Goal: Communication & Community: Answer question/provide support

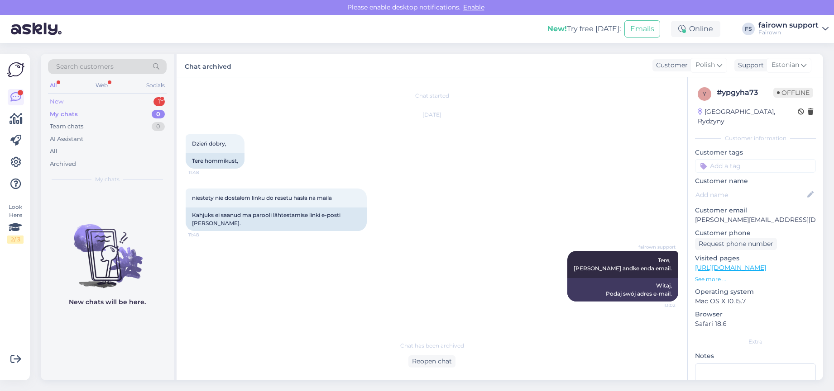
click at [126, 104] on div "New 1" at bounding box center [107, 101] width 119 height 13
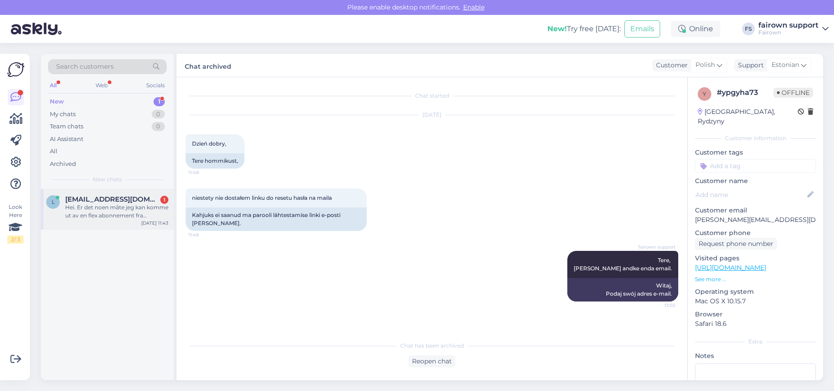
click at [124, 220] on div "[PERSON_NAME] [PERSON_NAME][EMAIL_ADDRESS][DOMAIN_NAME] 1 Hei. Er det noen måte…" at bounding box center [107, 209] width 133 height 41
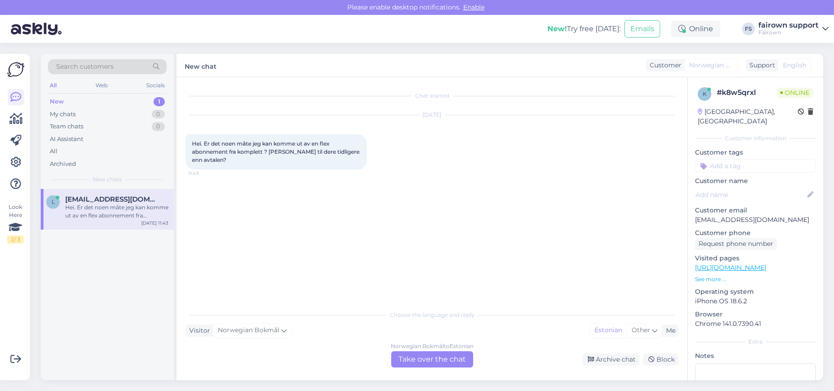
click at [416, 357] on div "Norwegian Bokmål to Estonian Take over the chat" at bounding box center [432, 360] width 82 height 16
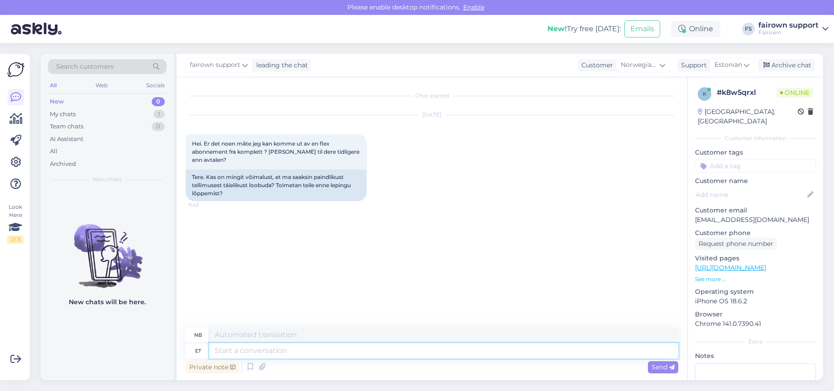
click at [416, 358] on textarea at bounding box center [443, 350] width 469 height 15
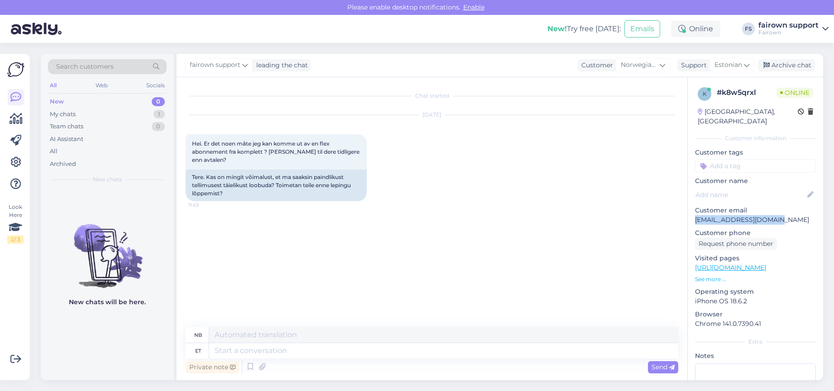
drag, startPoint x: 784, startPoint y: 210, endPoint x: 688, endPoint y: 213, distance: 96.0
click at [688, 212] on div "k # k8w5qrxl Online [GEOGRAPHIC_DATA], Sandefjord Customer information Customer…" at bounding box center [754, 267] width 135 height 381
click at [236, 360] on div "Private note Send" at bounding box center [432, 367] width 492 height 17
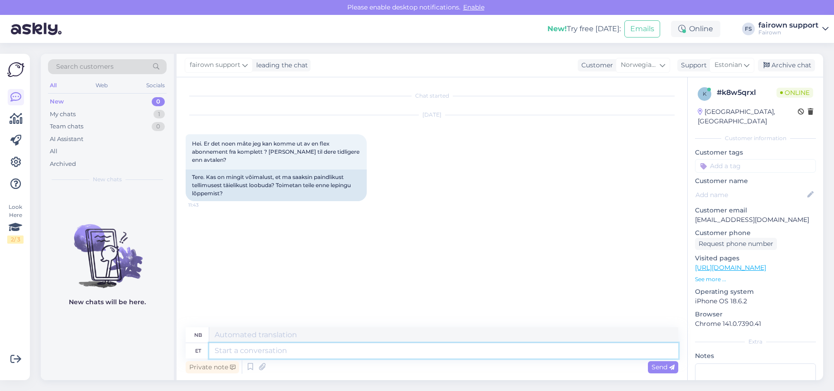
click at [240, 351] on textarea at bounding box center [443, 350] width 469 height 15
type textarea "Tere!"
type textarea "Hallo!"
type textarea "Tere! Kahjuks"
type textarea "Hallo! Dessverre"
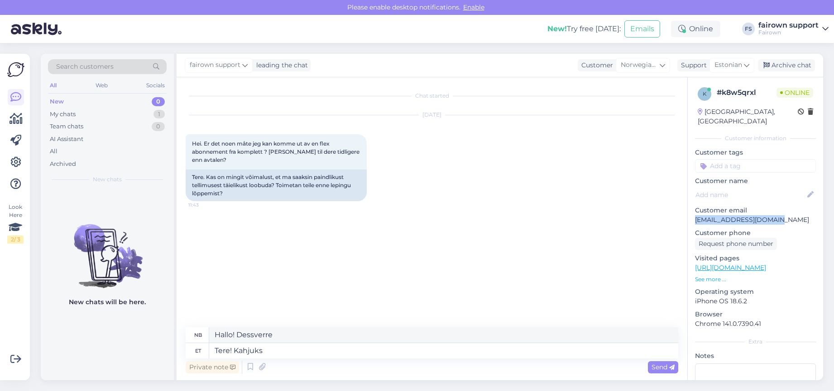
drag, startPoint x: 783, startPoint y: 213, endPoint x: 696, endPoint y: 213, distance: 86.9
click at [696, 215] on p "[EMAIL_ADDRESS][DOMAIN_NAME]" at bounding box center [755, 220] width 121 height 10
copy p "[EMAIL_ADDRESS][DOMAIN_NAME]"
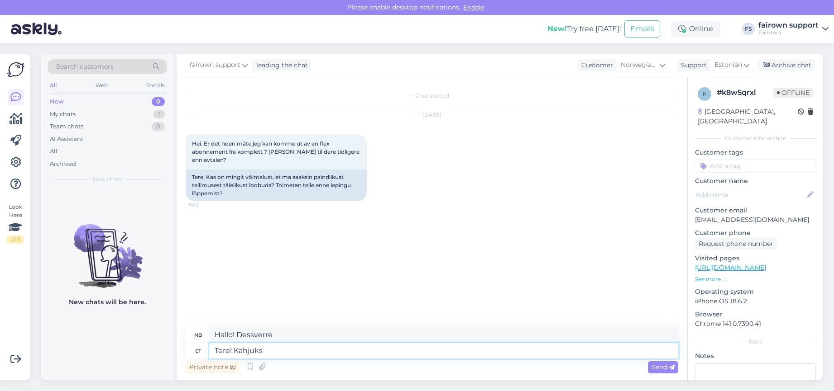
click at [287, 356] on textarea "Tere! Kahjuks" at bounding box center [443, 350] width 469 height 15
drag, startPoint x: 284, startPoint y: 355, endPoint x: 237, endPoint y: 353, distance: 47.5
click at [237, 353] on textarea "Tere! Kahjuks" at bounding box center [443, 350] width 469 height 15
type textarea "Tere!"
type textarea "Hallo!"
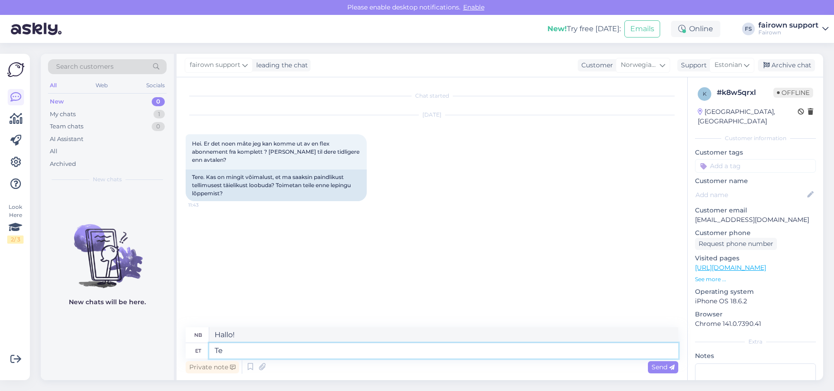
type textarea "T"
type textarea "Tere!"
type textarea "Hallo!"
type textarea "Tere! Kahjuks e"
type textarea "Hallo! Dessverre"
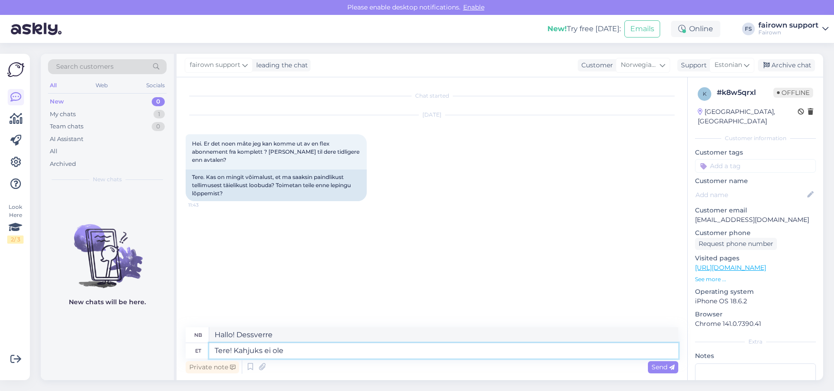
type textarea "Tere! Kahjuks ei ole"
type textarea "Hallo! Dessverre ikke."
type textarea "Tere! Kahjuks ei ole varem võ"
type textarea "Hallo! Dessverre ikke tidligere"
type textarea "Tere! Kahjuks ei ole varem võimalik"
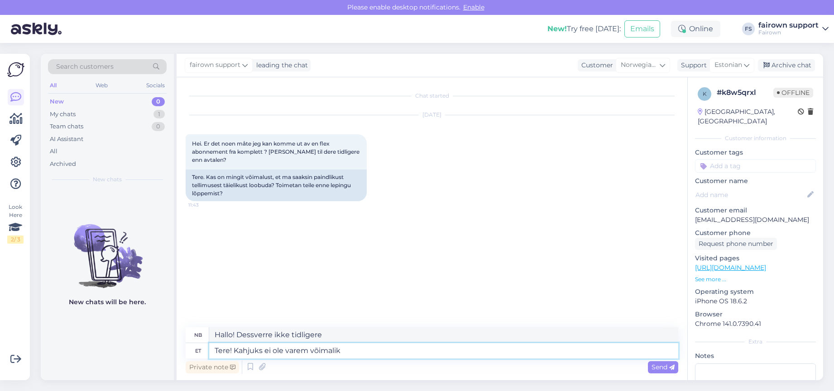
type textarea "Hallo! Dessverre er det ikke [PERSON_NAME] tidligere."
type textarea "Tere! Kahjuks ei ole varem võimalik tootevahetusprotsessi tu"
type textarea "Hallo! Dessverre er det ikke [PERSON_NAME] å starte produktbytteprosessen tidli…"
type textarea "Tere! Kahjuks ei ole varem võimalik tootevahetusprotsessi tulla."
type textarea "Hallo! Dessverre er det ikke [PERSON_NAME] å komme til produktbytteprosessen ti…"
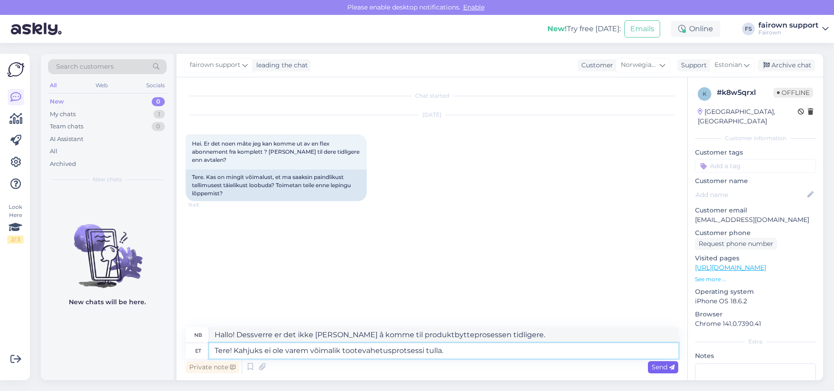
type textarea "Tere! Kahjuks ei ole varem võimalik tootevahetusprotsessi tulla."
click at [662, 370] on span "Send" at bounding box center [662, 367] width 23 height 8
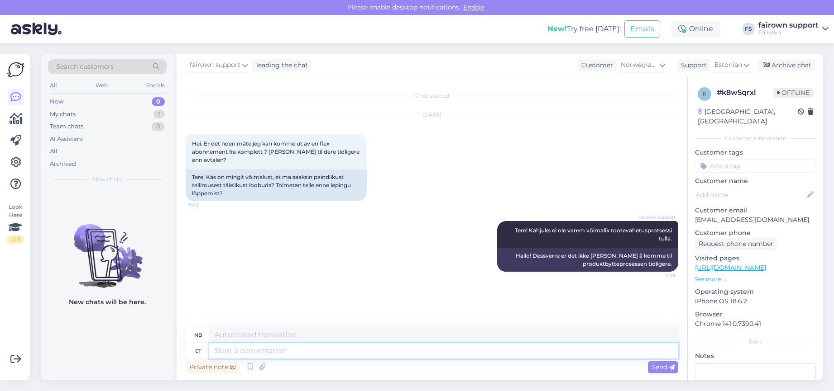
click at [571, 352] on textarea at bounding box center [443, 350] width 469 height 15
type textarea "Te s"
type textarea "Du"
type textarea "Te saate l"
type textarea "Du kan"
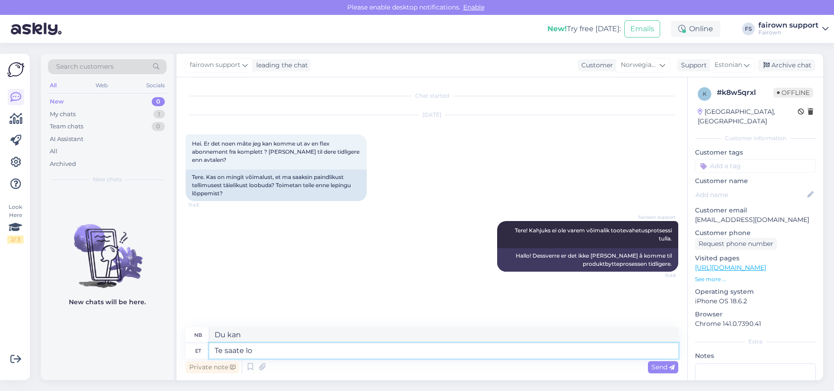
type textarea "Te saate loo"
type textarea "Du kan se"
type textarea "Te saate loobuda a"
type textarea "Du kan [PERSON_NAME] dette."
type textarea "Te saate loobuda ainul"
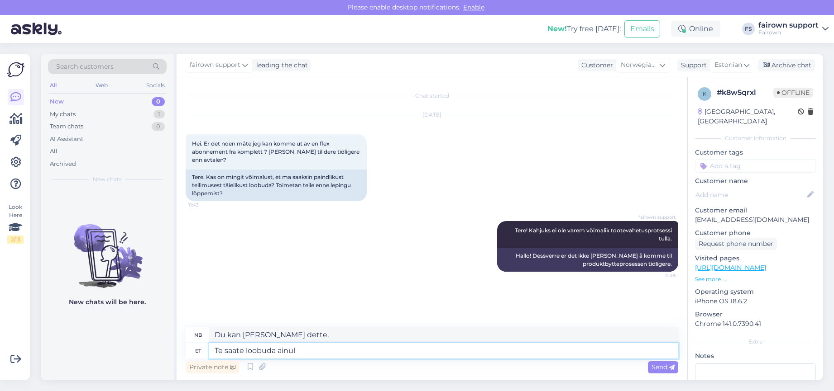
type textarea "Du kan bare [PERSON_NAME]"
type textarea "Te saate loobuda ainult sellisel ju"
type textarea "Du kan bare [PERSON_NAME] deg av på [PERSON_NAME]"
type textarea "Te saate loobuda ainult sellisel juhul, ku"
type textarea "Du kan bare [PERSON_NAME] dette hvis:"
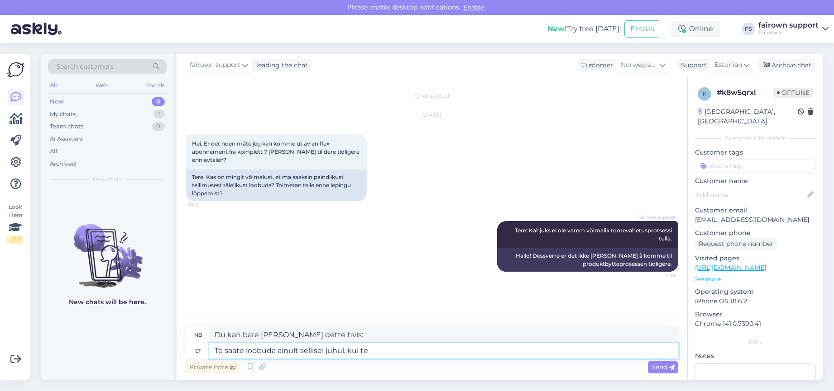
type textarea "Te saate loobuda ainult sellisel juhul, kui te"
type textarea "Du kan bare [PERSON_NAME] hvis du"
type textarea "Te saate loobuda ainult sellisel juhul, kui"
type textarea "Du kan bare [PERSON_NAME] dette hvis:"
type textarea "Te saate loobuda ainult sellisel juhul, kui Te os"
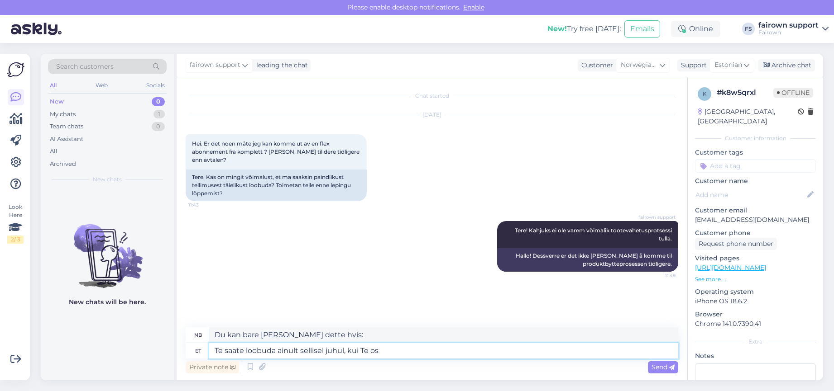
type textarea "Du kan bare [PERSON_NAME] dette hvis du:"
type textarea "Te saate loobuda ainult sellisel juhul, kui Te ostate"
type textarea "Du kan bare [PERSON_NAME] dette hvis du kjøper"
type textarea "Te saate loobuda ainult sellisel juhul, kui Te ostate seadme pa"
type textarea "Du kan bare [PERSON_NAME] dette hvis du kjøper enheten."
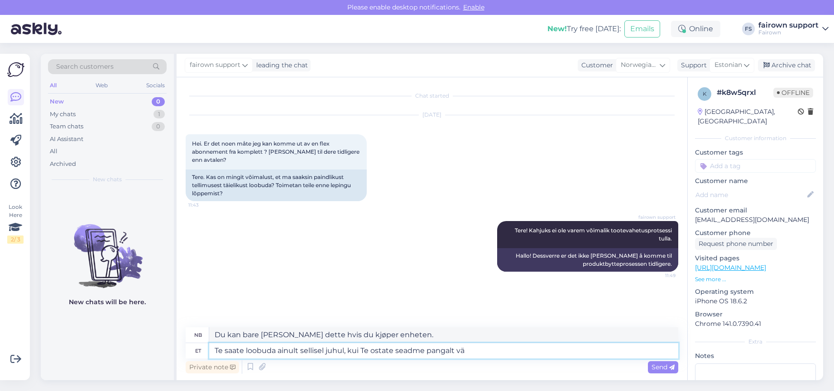
type textarea "Te saate loobuda ainult sellisel juhul, kui Te ostate seadme pangalt väl"
type textarea "Du kan bare [PERSON_NAME] dette hvis du kjøper enheten [PERSON_NAME]."
type textarea "Te saate loobuda ainult sellisel juhul, kui Te ostate seadme pangalt välja, kui"
type textarea "Du kan bare [PERSON_NAME] dette hvis du kjøper enheten [PERSON_NAME],"
type textarea "Te saate loobuda ainult sellisel juhul, kui Te ostate seadme pangalt välja, ku"
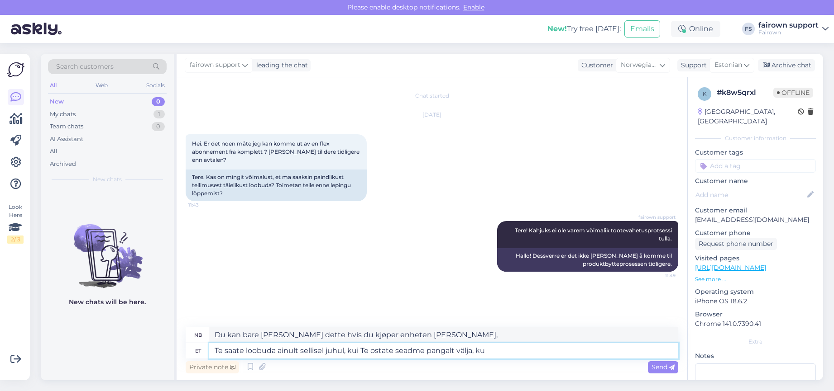
type textarea "Du kan bare [PERSON_NAME] dette hvis du kjøper enheten [PERSON_NAME], hvis"
type textarea "Te saate loobuda ainult sellisel juhul, kui Te ostate seadme pangalt välja, kui…"
type textarea "Du kan bare [PERSON_NAME] dette hvis du kjøper enheten [PERSON_NAME], men"
type textarea "Te saate loobuda ainult sellisel juhul, kui Te ostate seadme pangalt välja, kui…"
type textarea "Du kan bare [PERSON_NAME] dette hvis du kjøper enheten [PERSON_NAME], men i sli…"
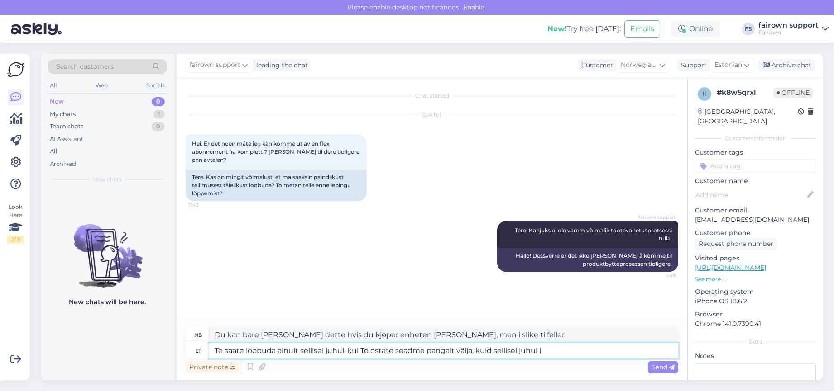
type textarea "Te saate loobuda ainult sellisel juhul, kui Te ostate seadme pangalt välja, kui…"
type textarea "Du kan bare [PERSON_NAME] dette hvis du kjøper enheten [PERSON_NAME], men i så …"
type textarea "Te saate loobuda ainult sellisel juhul, kui Te ostate seadme pangalt välja, kui…"
type textarea "Du kan bare [PERSON_NAME] dette hvis du kjøper enheten [PERSON_NAME], men i det…"
type textarea "Te saate loobuda ainult sellisel juhul, kui Te ostate seadme pangalt välja, kui…"
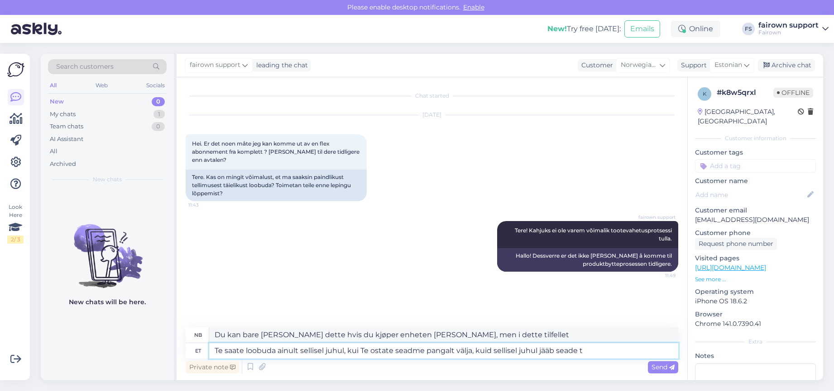
type textarea "Du kan bare [PERSON_NAME] dette hvis du kjøper enheten [PERSON_NAME], men i det…"
type textarea "Te saate loobuda ainult sellisel juhul, kui Te ostate seadme pangalt välja, kui…"
type textarea "Du kan bare [PERSON_NAME] dette hvis du kjøper enheten [PERSON_NAME], men i det…"
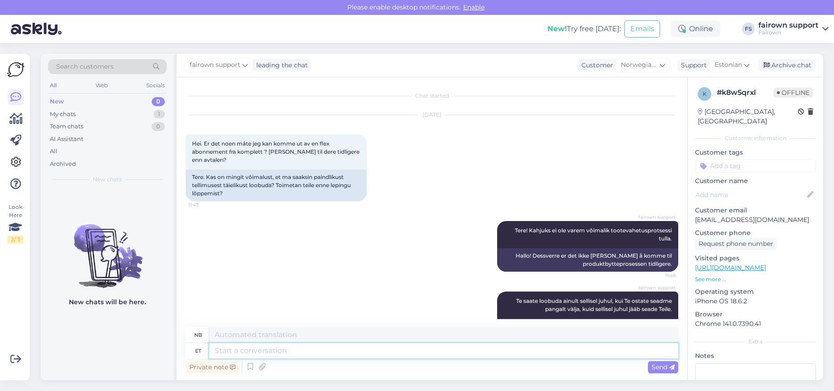
scroll to position [33, 0]
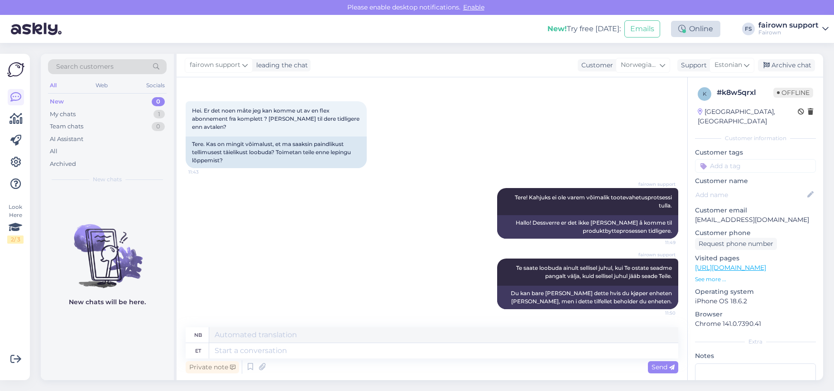
click at [696, 28] on div "Online" at bounding box center [695, 29] width 49 height 16
click at [695, 64] on button "1 hour" at bounding box center [699, 63] width 26 height 10
